Goal: Find specific page/section: Find specific page/section

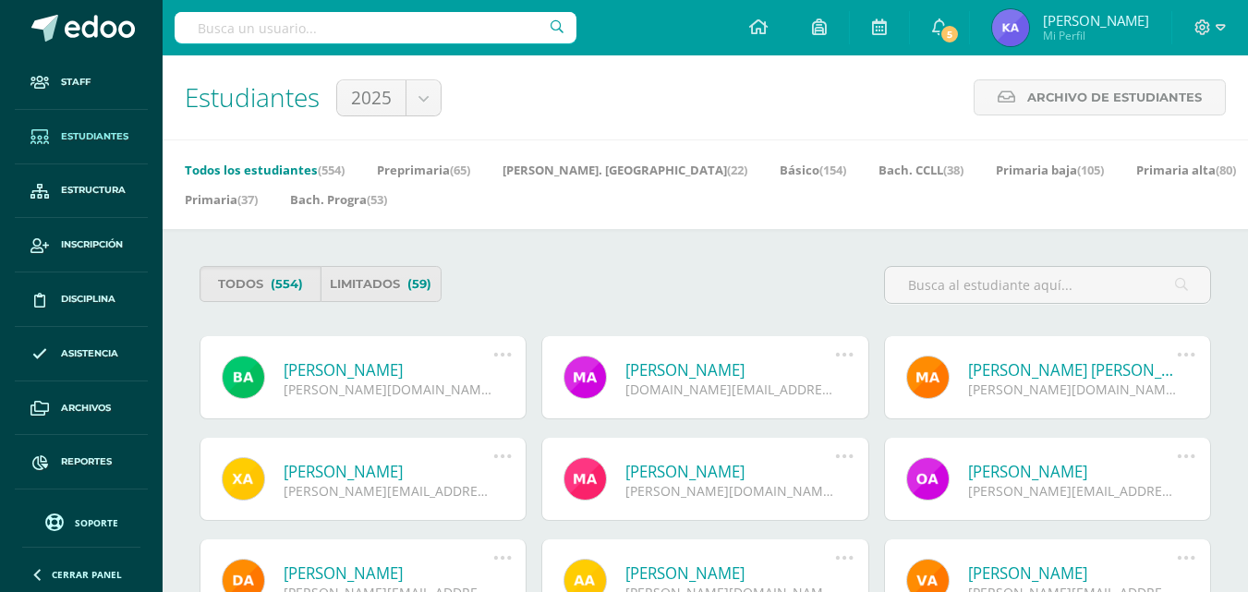
click at [94, 137] on span "Estudiantes" at bounding box center [94, 136] width 67 height 15
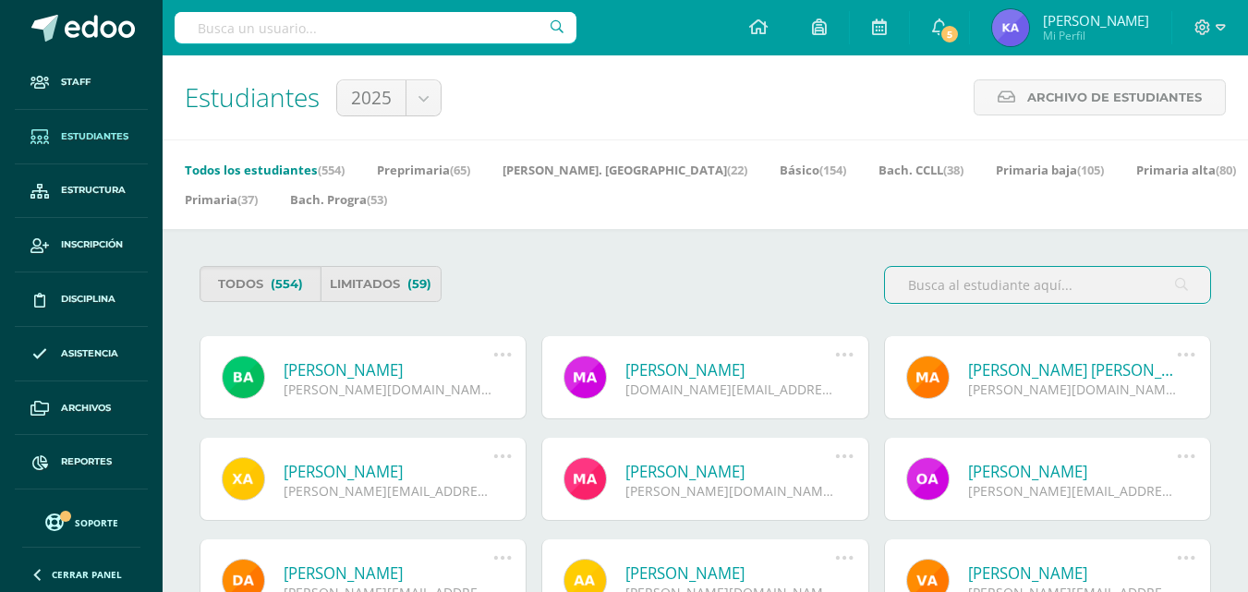
drag, startPoint x: 243, startPoint y: 28, endPoint x: 237, endPoint y: 18, distance: 12.0
click at [241, 27] on input "text" at bounding box center [376, 27] width 402 height 31
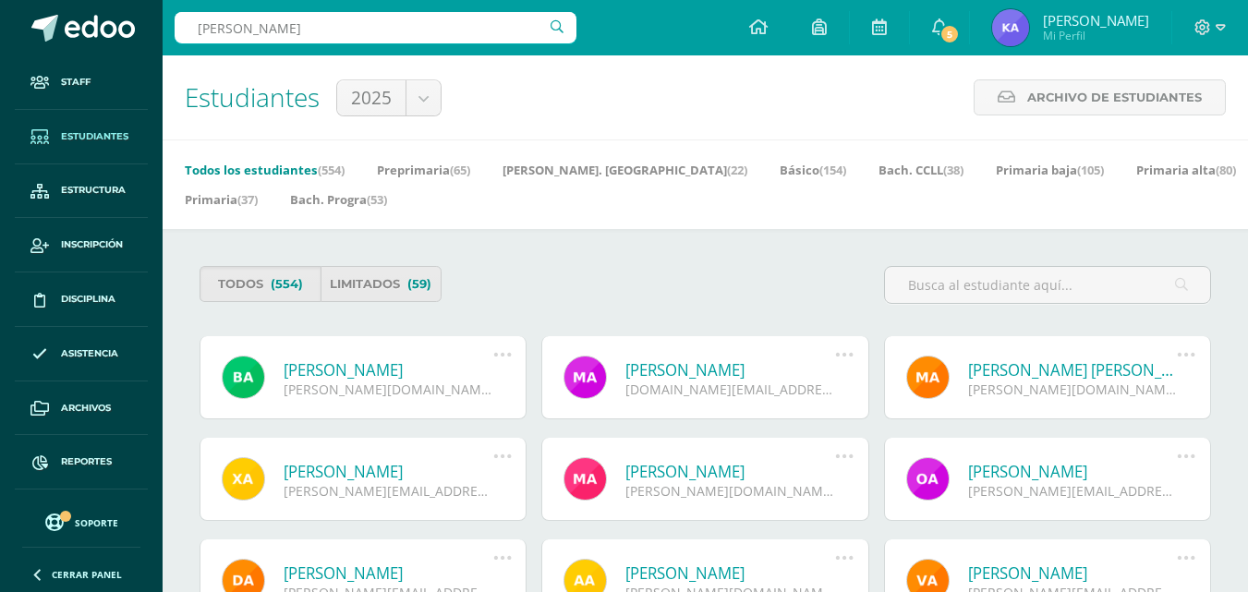
type input "alvarado"
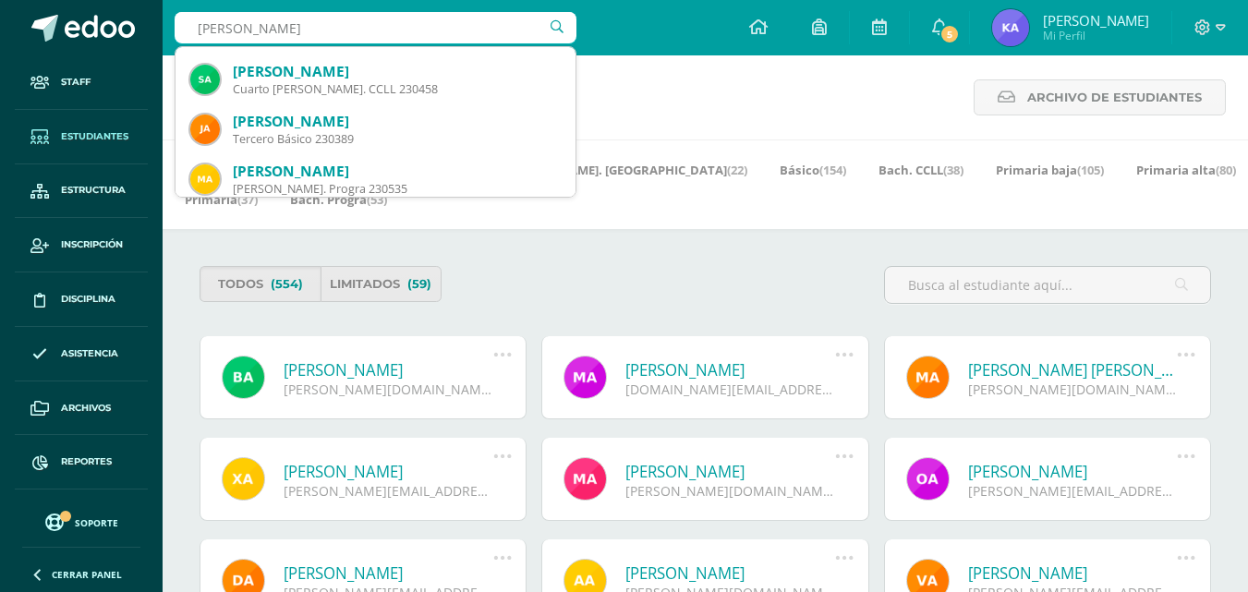
scroll to position [628, 0]
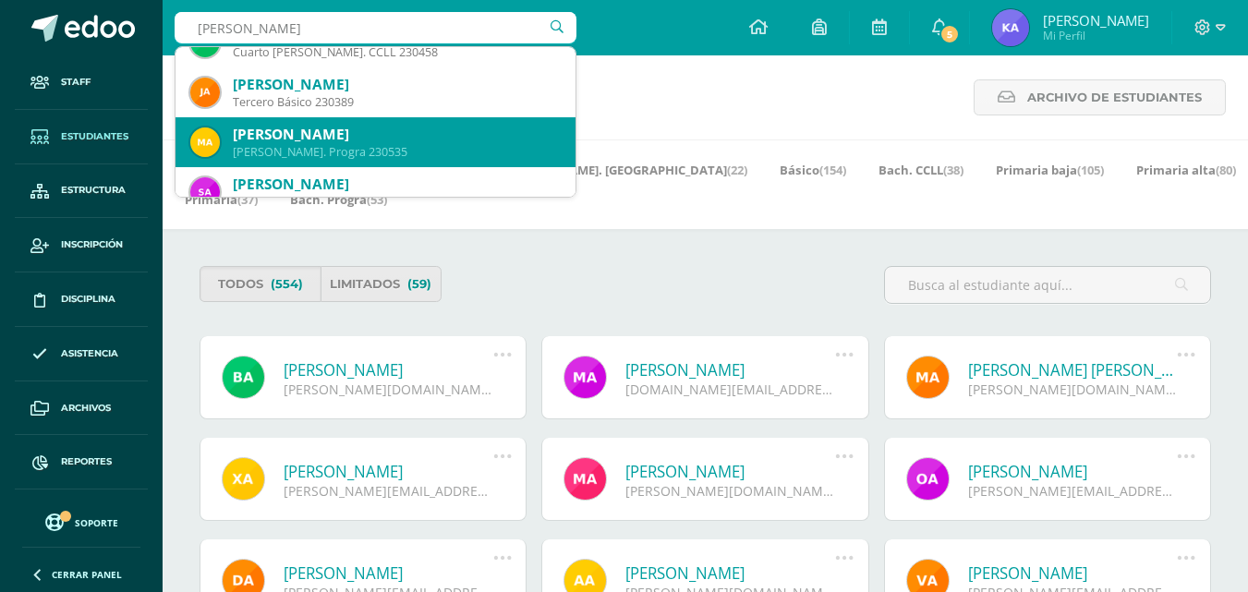
click at [426, 139] on div "[PERSON_NAME]" at bounding box center [397, 134] width 328 height 19
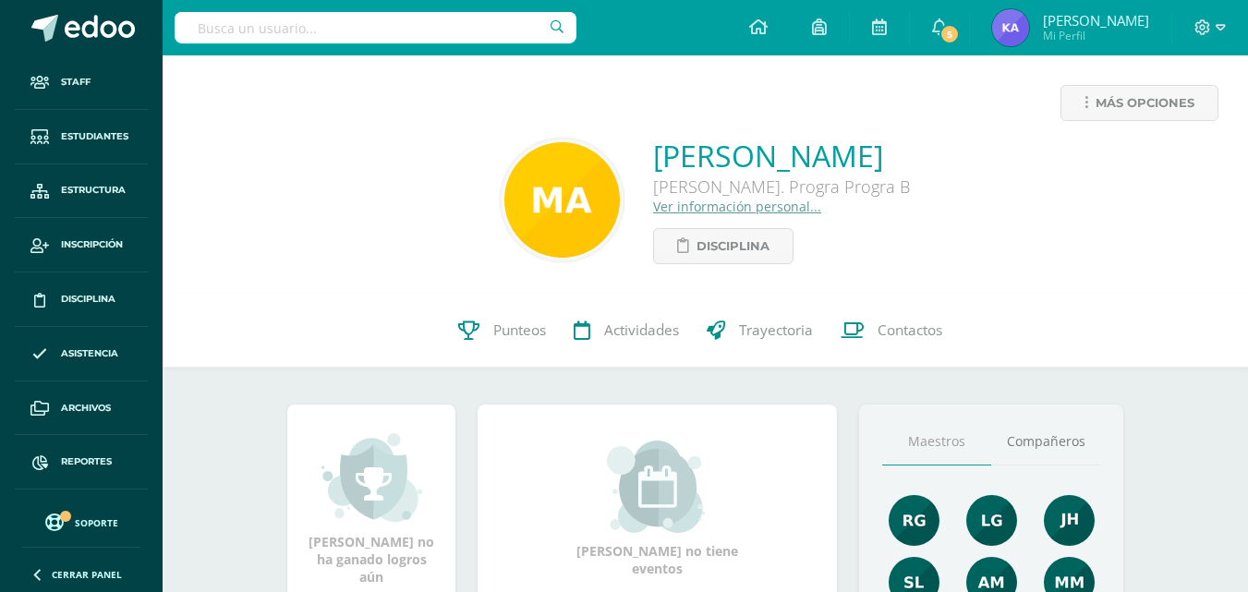
click at [653, 210] on link "Ver información personal..." at bounding box center [737, 207] width 168 height 18
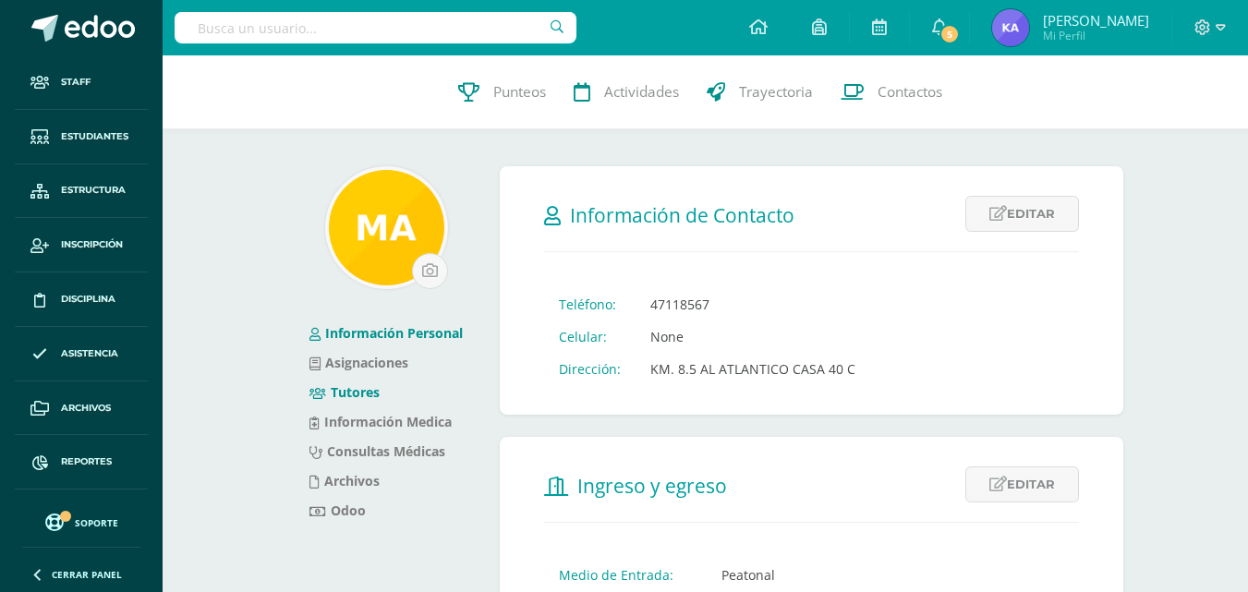
click at [371, 390] on link "Tutores" at bounding box center [345, 392] width 70 height 18
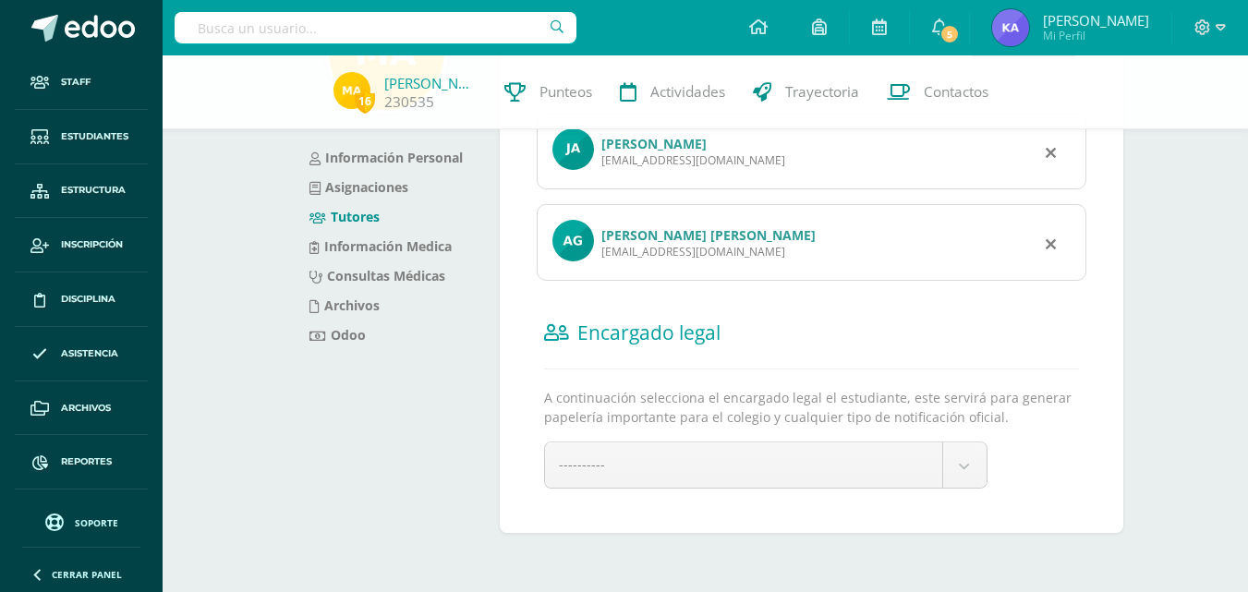
scroll to position [76, 0]
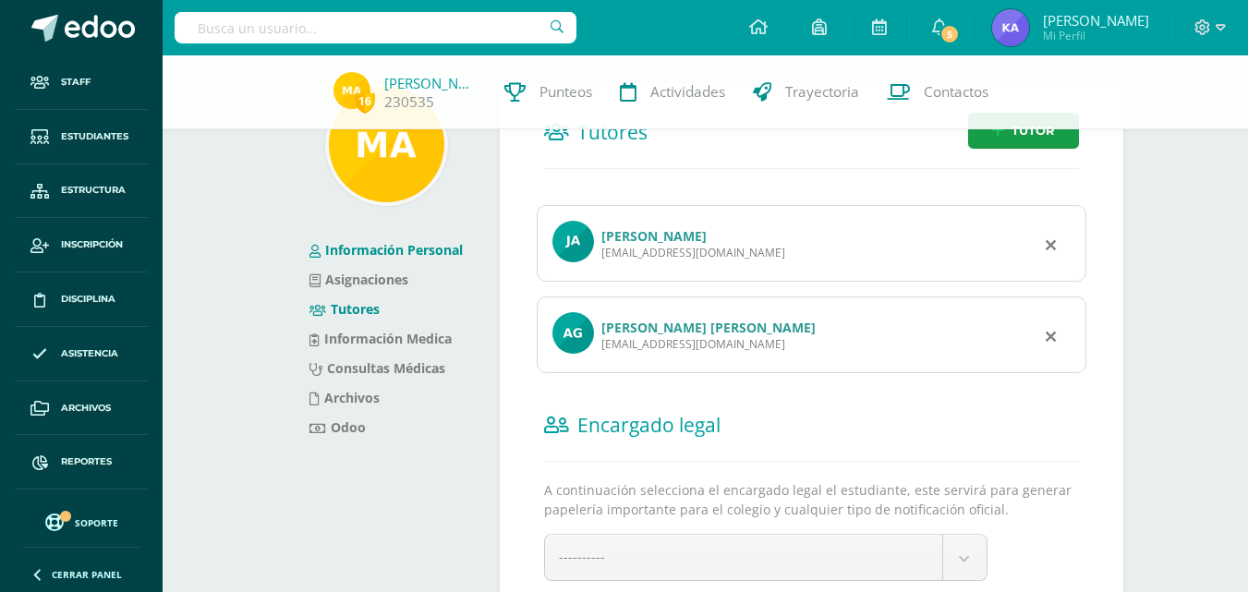
click at [404, 248] on link "Información Personal" at bounding box center [386, 250] width 153 height 18
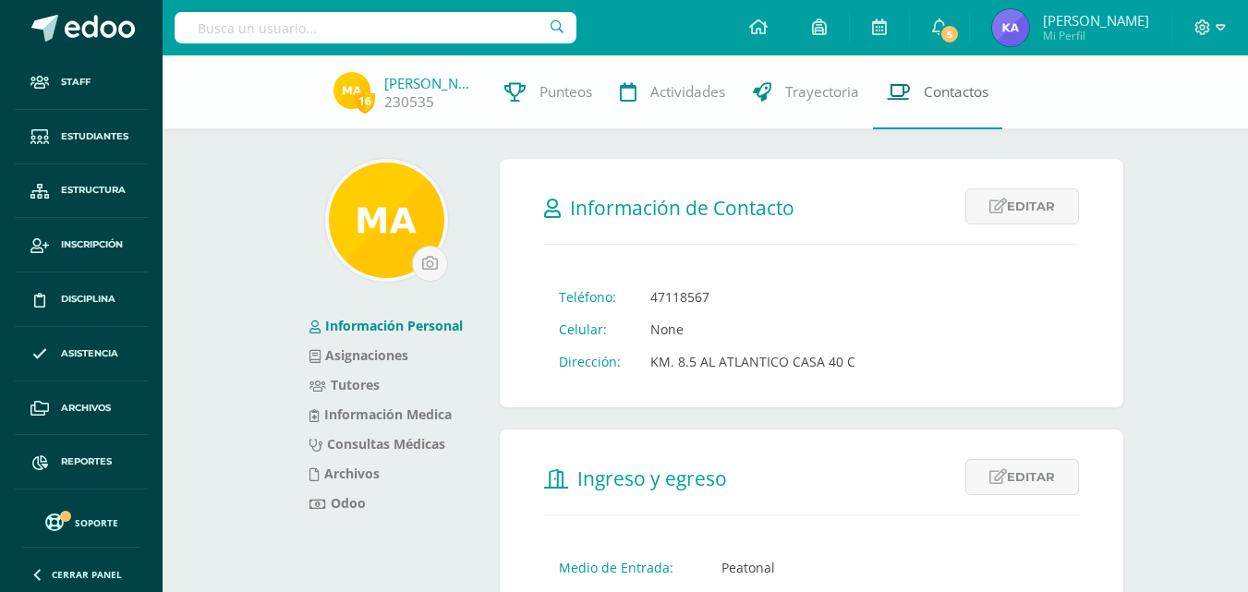
click at [920, 89] on link "Contactos" at bounding box center [937, 92] width 129 height 74
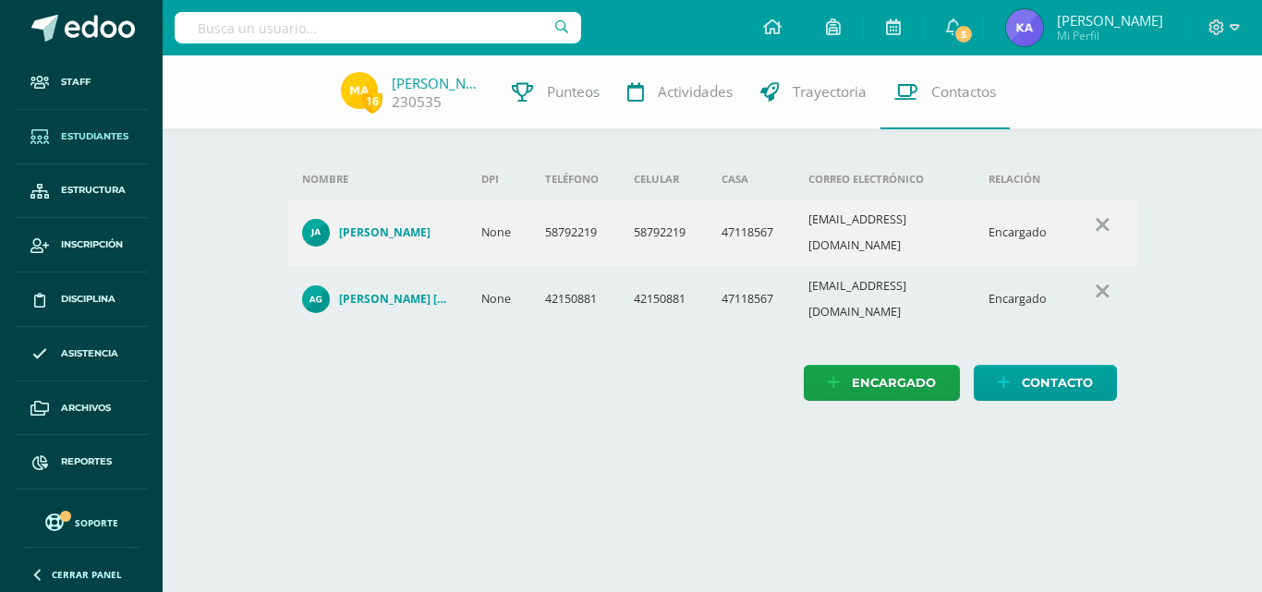
click at [91, 132] on span "Estudiantes" at bounding box center [94, 136] width 67 height 15
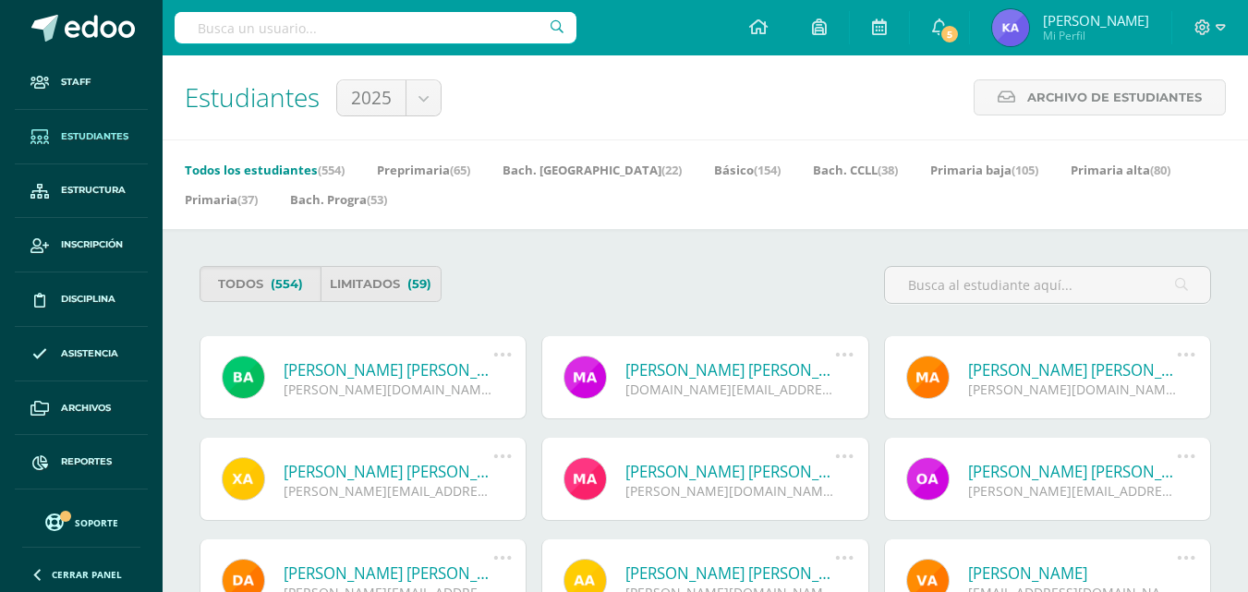
click at [77, 135] on span "Estudiantes" at bounding box center [94, 136] width 67 height 15
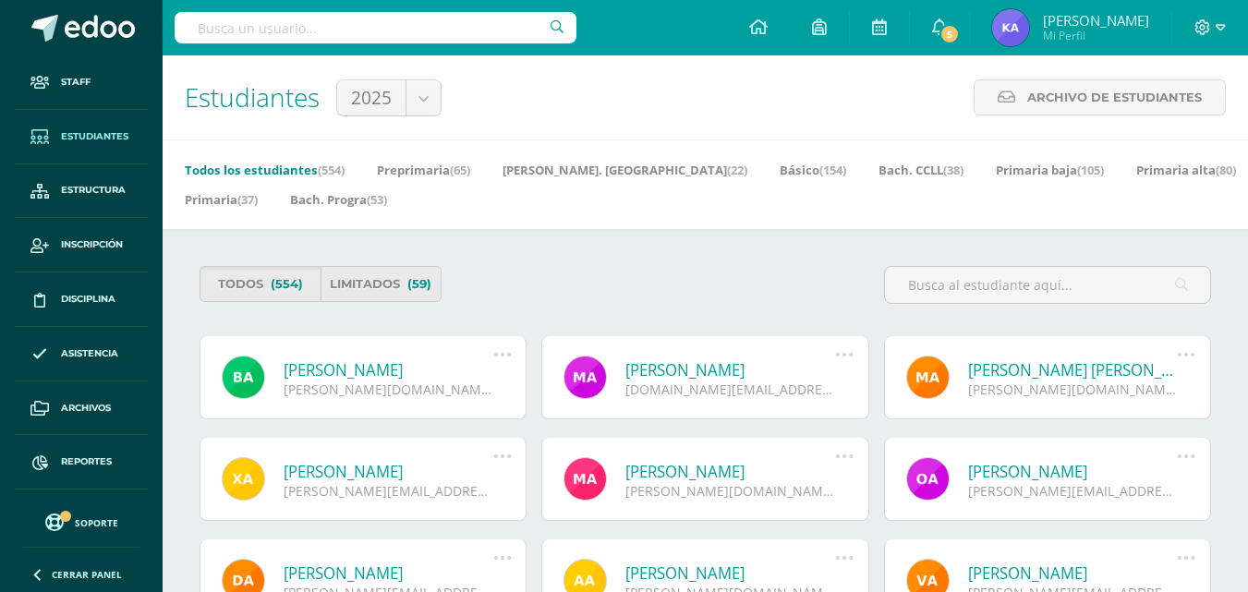
click at [96, 125] on link "Estudiantes" at bounding box center [81, 137] width 133 height 55
